Goal: Task Accomplishment & Management: Manage account settings

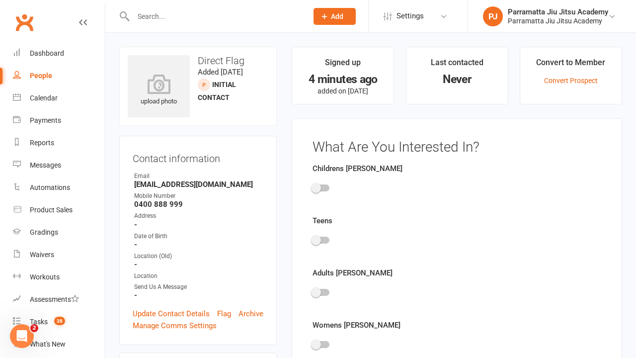
scroll to position [69, 0]
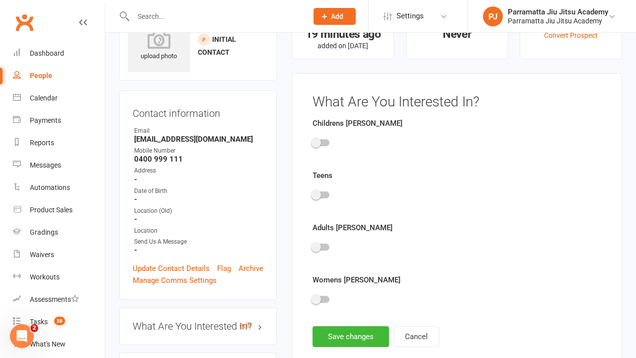
scroll to position [69, 0]
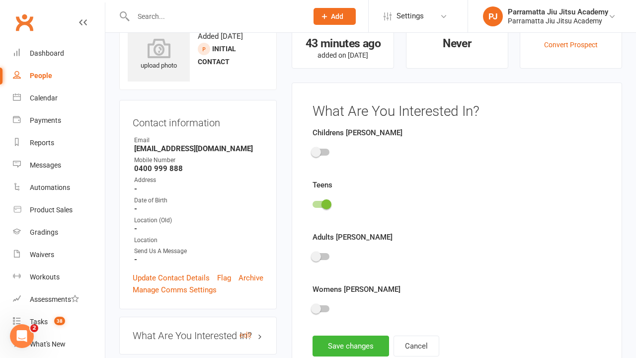
scroll to position [69, 0]
